Goal: Use online tool/utility: Utilize a website feature to perform a specific function

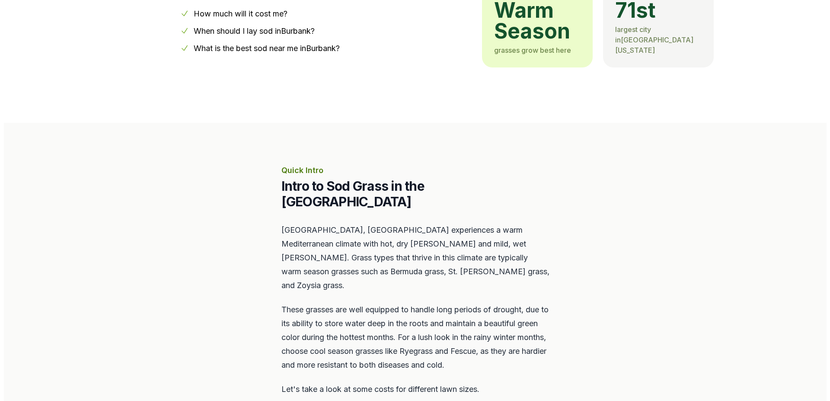
scroll to position [309, 0]
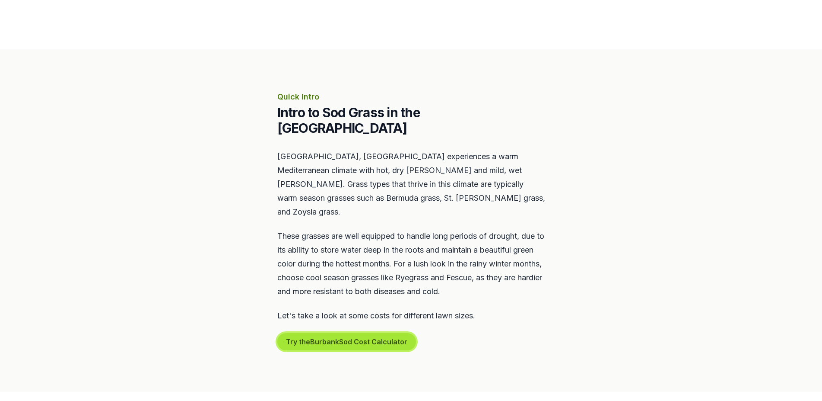
click at [330, 333] on button "Try the Burbank Sod Cost Calculator" at bounding box center [346, 341] width 139 height 17
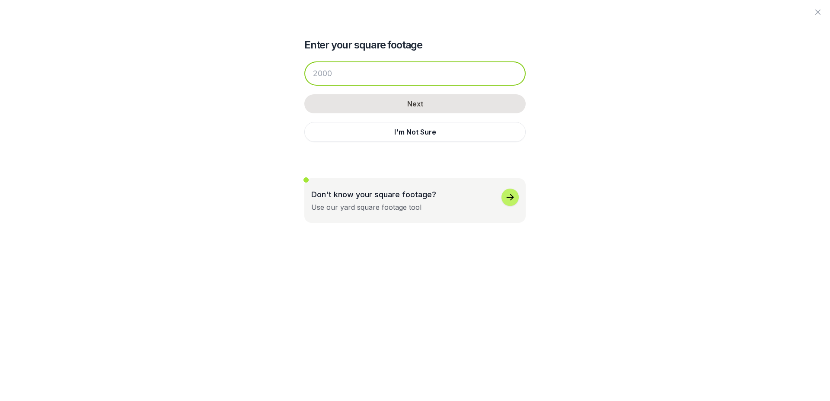
click at [330, 70] on input "number" at bounding box center [414, 73] width 221 height 24
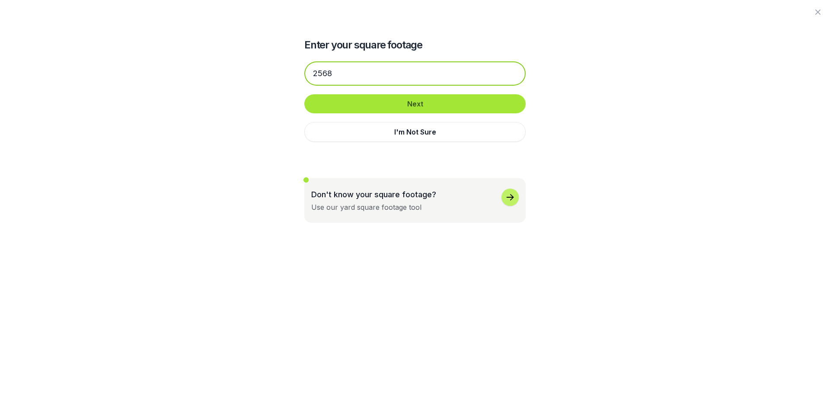
type input "2568"
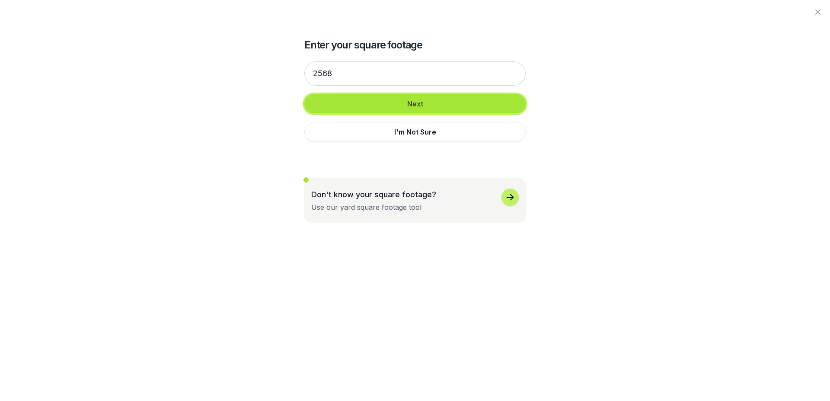
click at [422, 105] on button "Next" at bounding box center [414, 103] width 221 height 19
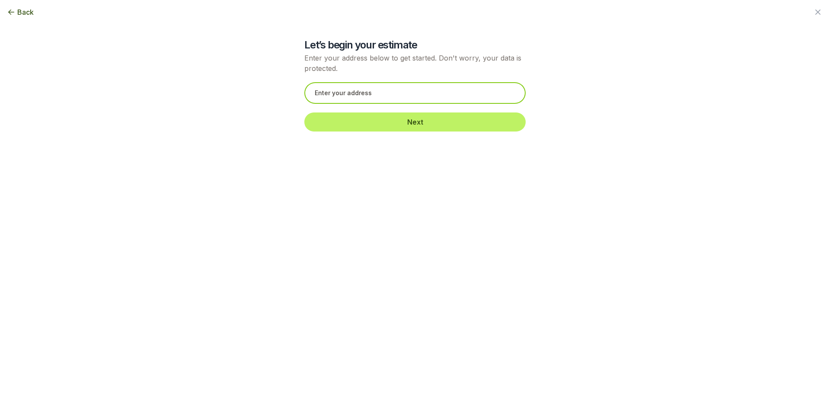
click at [404, 94] on input "text" at bounding box center [414, 93] width 221 height 22
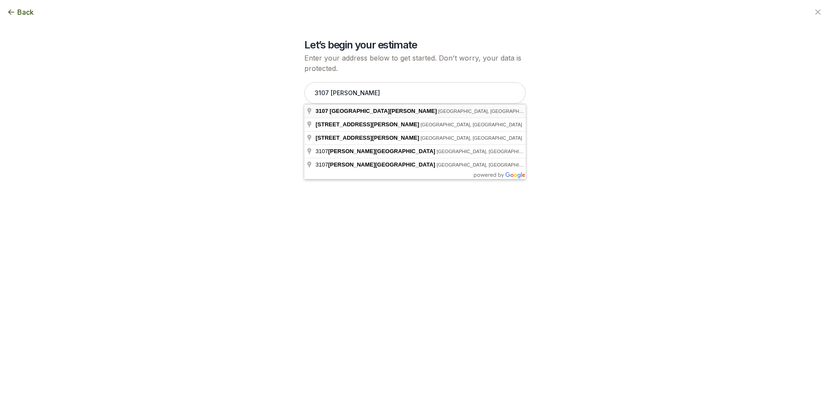
type input "[STREET_ADDRESS][PERSON_NAME]"
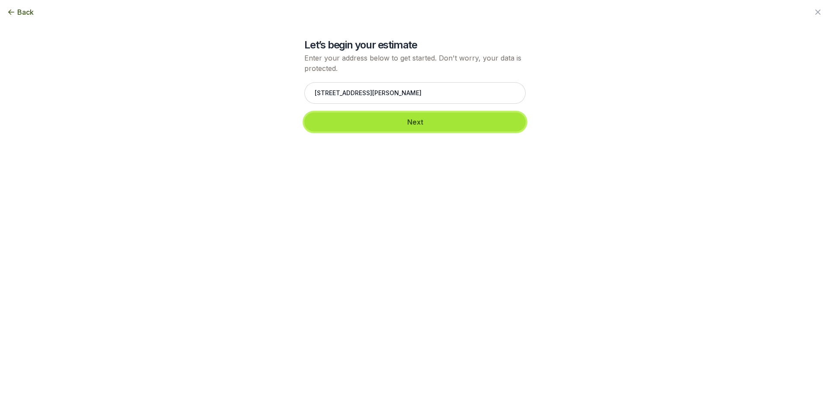
click at [411, 129] on button "Next" at bounding box center [414, 121] width 221 height 19
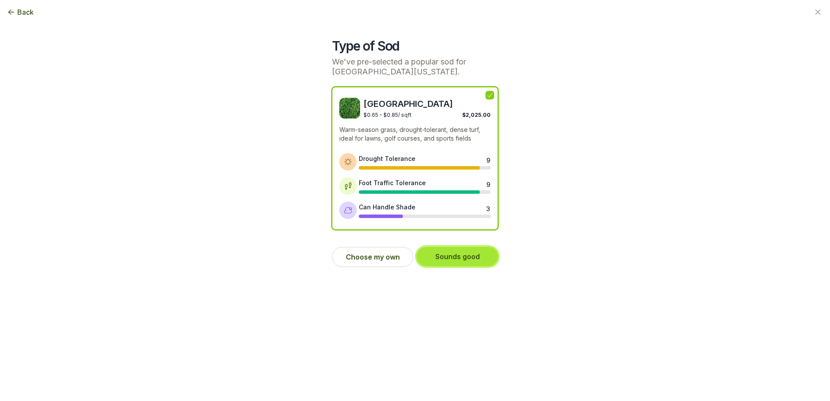
click at [449, 257] on button "Sounds good" at bounding box center [457, 256] width 81 height 19
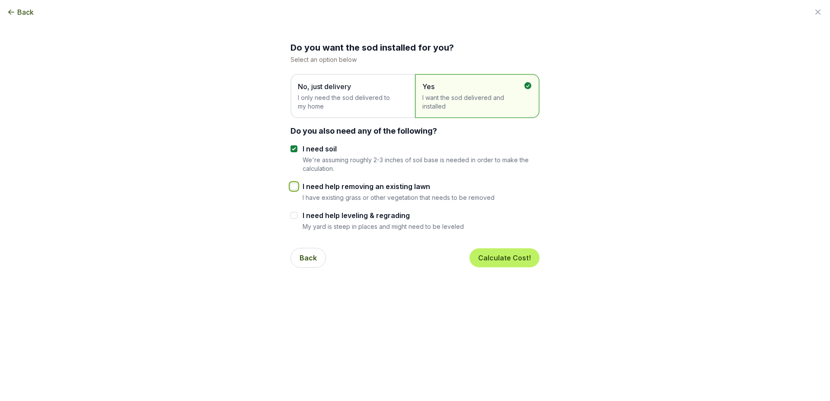
click at [292, 186] on input "I need help removing an existing lawn" at bounding box center [293, 186] width 7 height 7
checkbox input "true"
click at [294, 217] on input "I need help leveling & regrading" at bounding box center [293, 215] width 7 height 7
checkbox input "true"
click at [504, 261] on button "Calculate Cost!" at bounding box center [504, 257] width 70 height 19
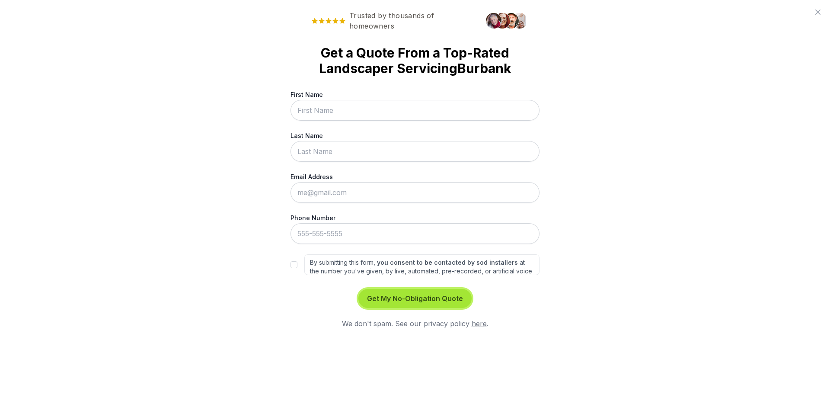
click at [393, 301] on button "Get My No-Obligation Quote" at bounding box center [414, 298] width 113 height 19
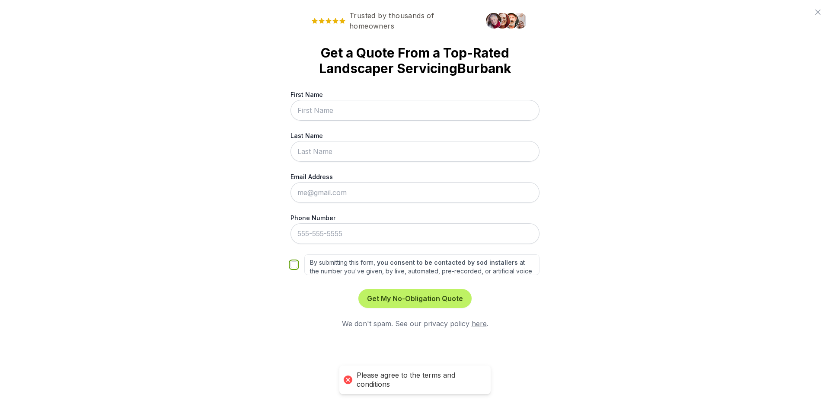
click at [296, 264] on input "By submitting this form, you consent to be contacted by sod installers at the n…" at bounding box center [293, 264] width 7 height 7
checkbox input "true"
click at [406, 293] on button "Get My No-Obligation Quote" at bounding box center [414, 298] width 113 height 19
